Goal: Transaction & Acquisition: Subscribe to service/newsletter

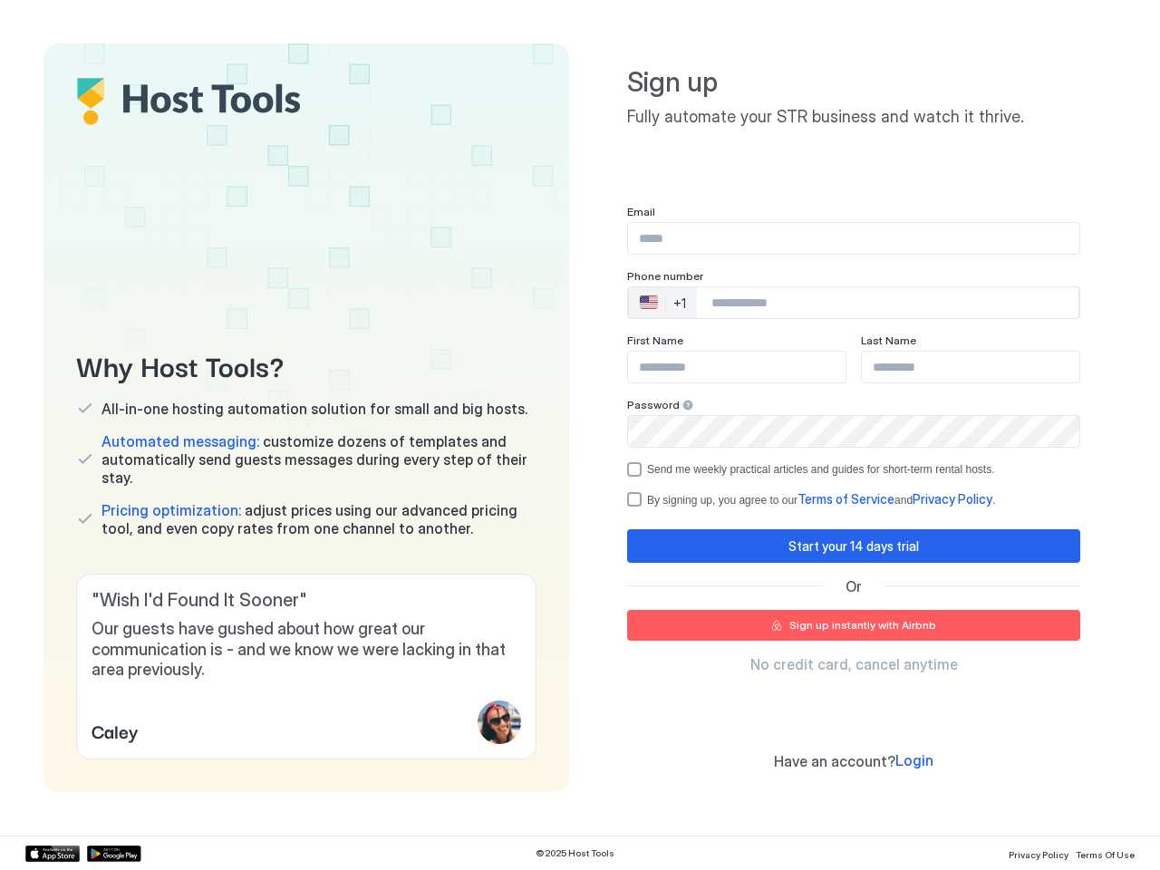
click at [580, 435] on div "Why Host Tools? All-in-one hosting automation solution for small and big hosts.…" at bounding box center [580, 418] width 1073 height 749
click at [306, 666] on span "Our guests have gushed about how great our communication is - and we know we we…" at bounding box center [307, 650] width 430 height 62
click at [663, 303] on div "🇺🇸 +1" at bounding box center [663, 302] width 68 height 31
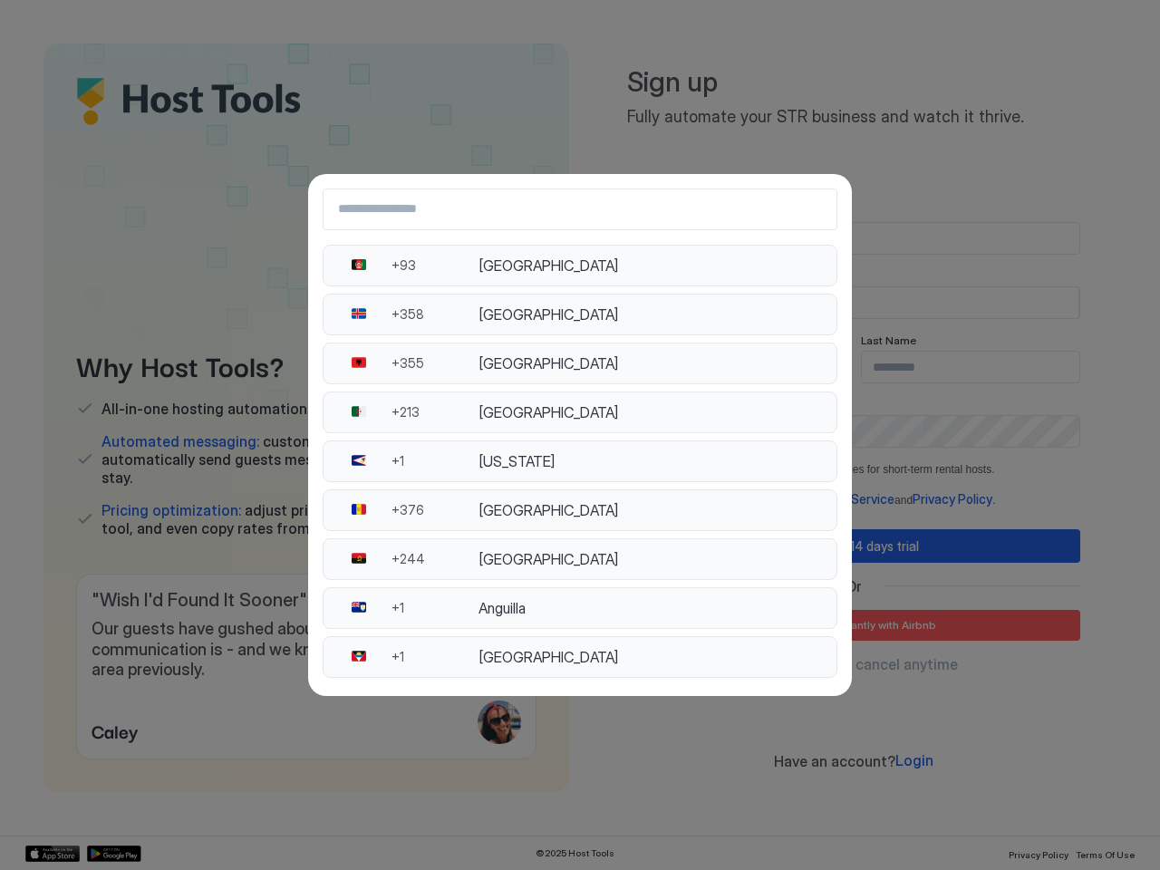
click at [683, 405] on div "[GEOGRAPHIC_DATA]" at bounding box center [652, 412] width 347 height 18
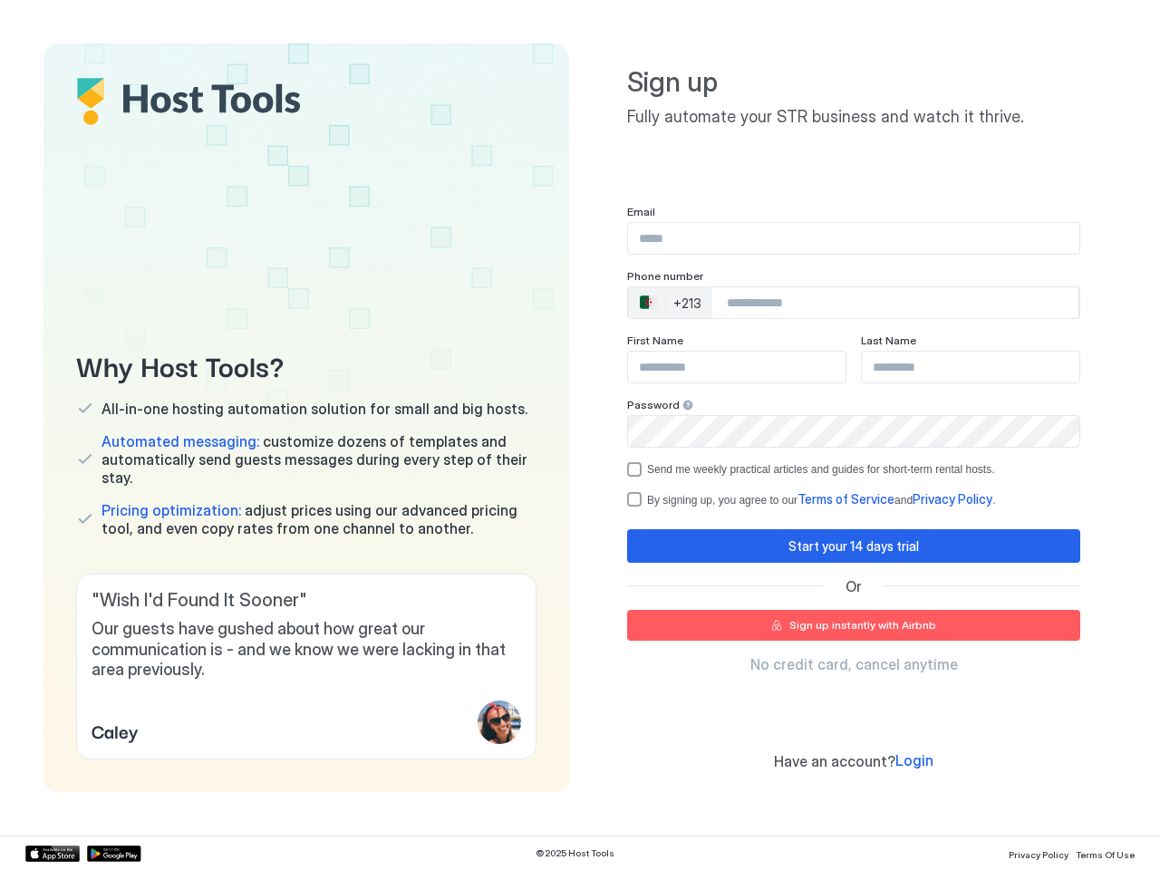
click at [854, 470] on div "Send me weekly practical articles and guides for short-term rental hosts." at bounding box center [821, 469] width 348 height 13
click at [854, 546] on div "Start your 14 days trial" at bounding box center [854, 546] width 131 height 19
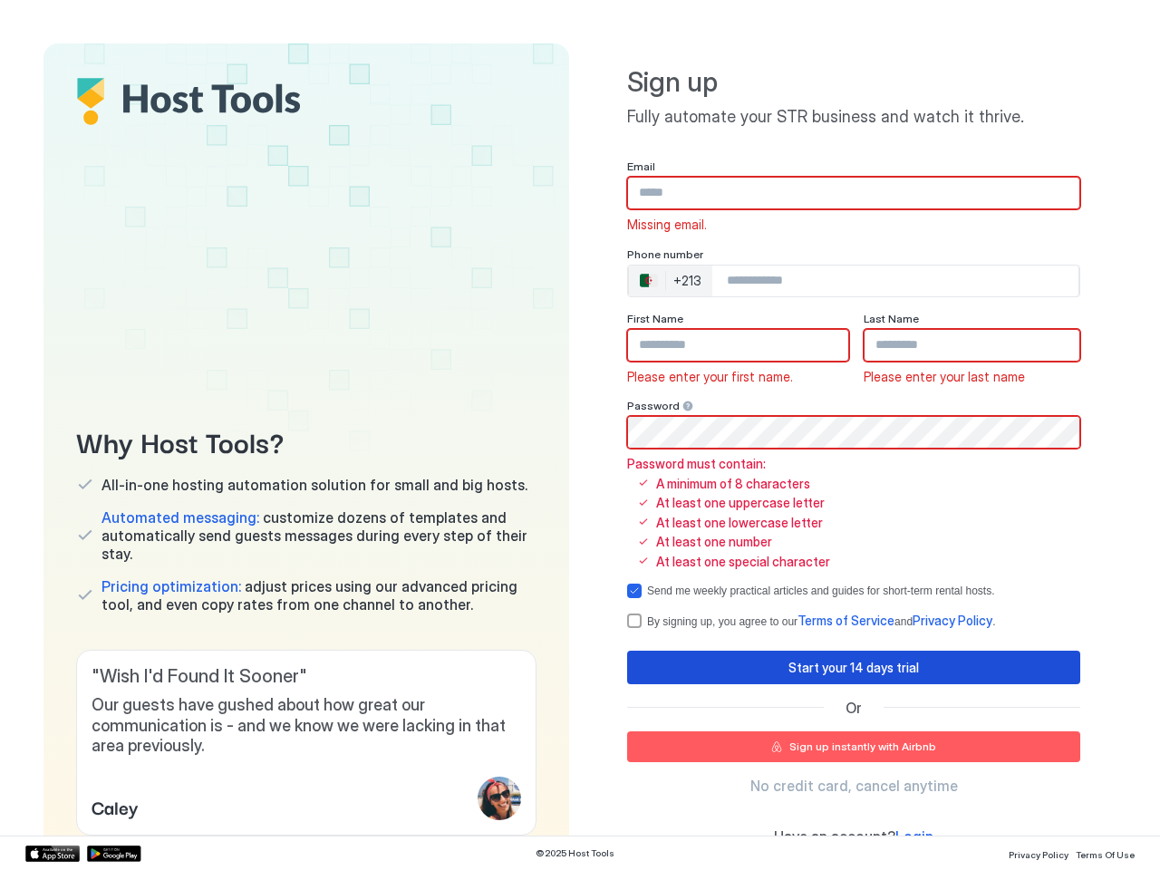
click at [854, 625] on span "Terms of Service" at bounding box center [846, 620] width 97 height 15
